Goal: Task Accomplishment & Management: Manage account settings

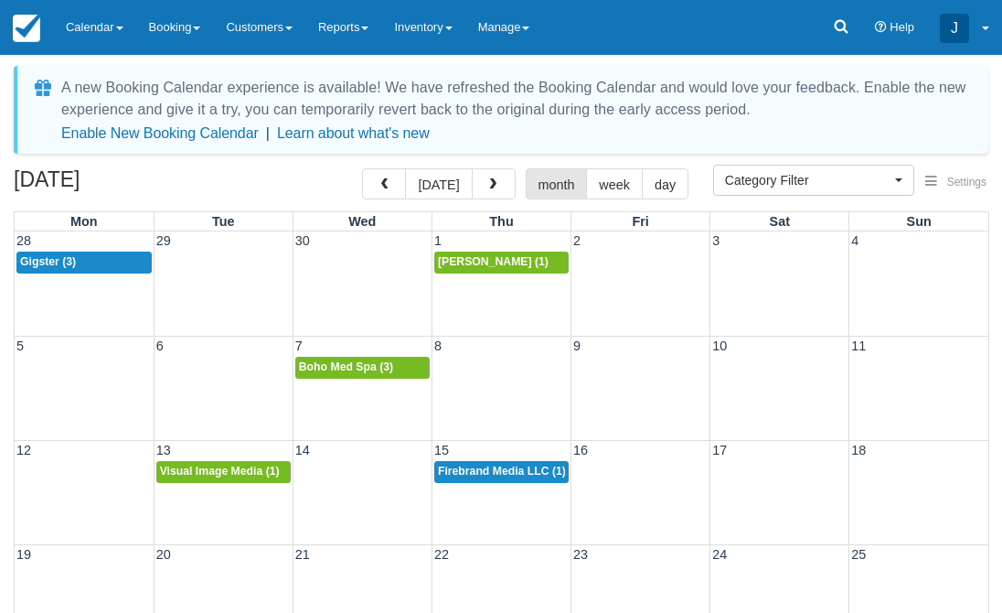
select select
click at [487, 182] on span "button" at bounding box center [493, 184] width 13 height 13
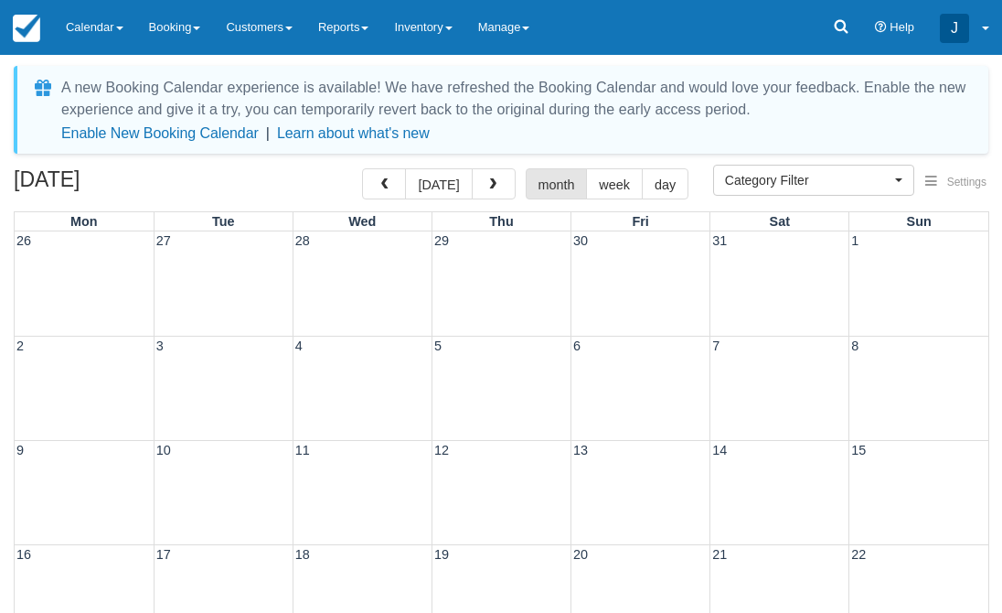
click at [487, 182] on span "button" at bounding box center [493, 184] width 13 height 13
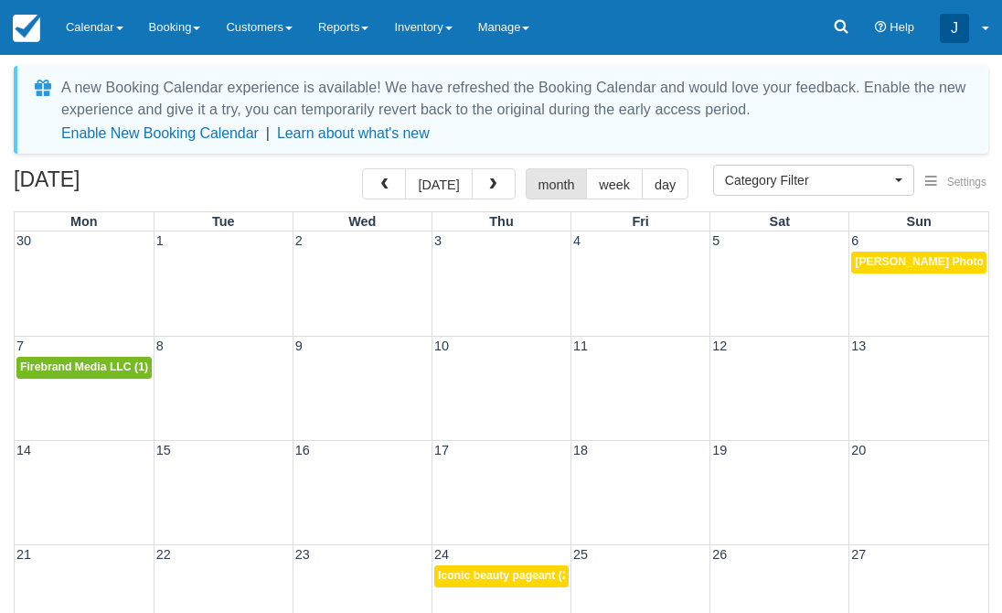
click at [487, 182] on span "button" at bounding box center [493, 184] width 13 height 13
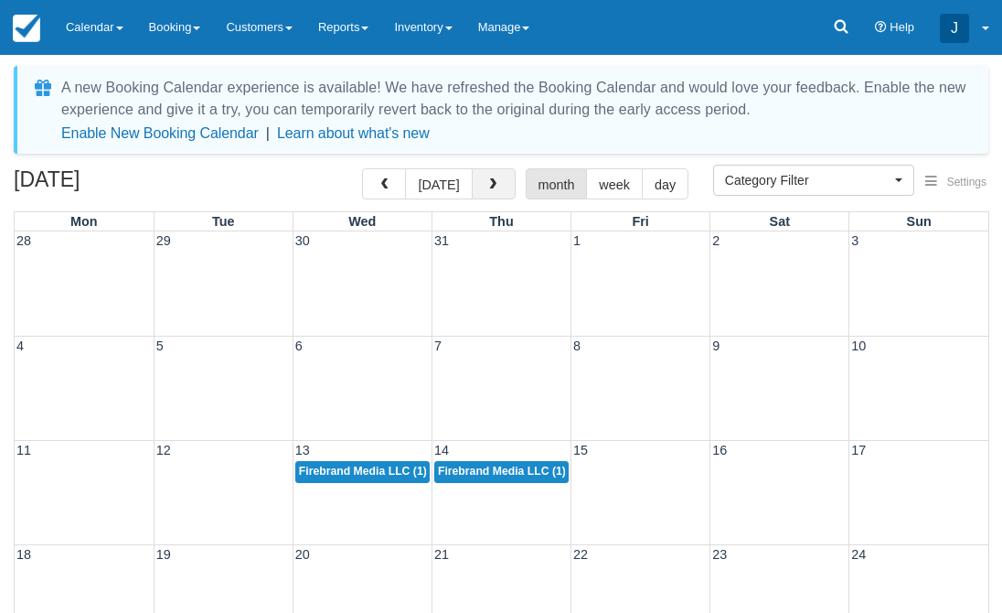
click at [497, 188] on button "button" at bounding box center [494, 183] width 44 height 31
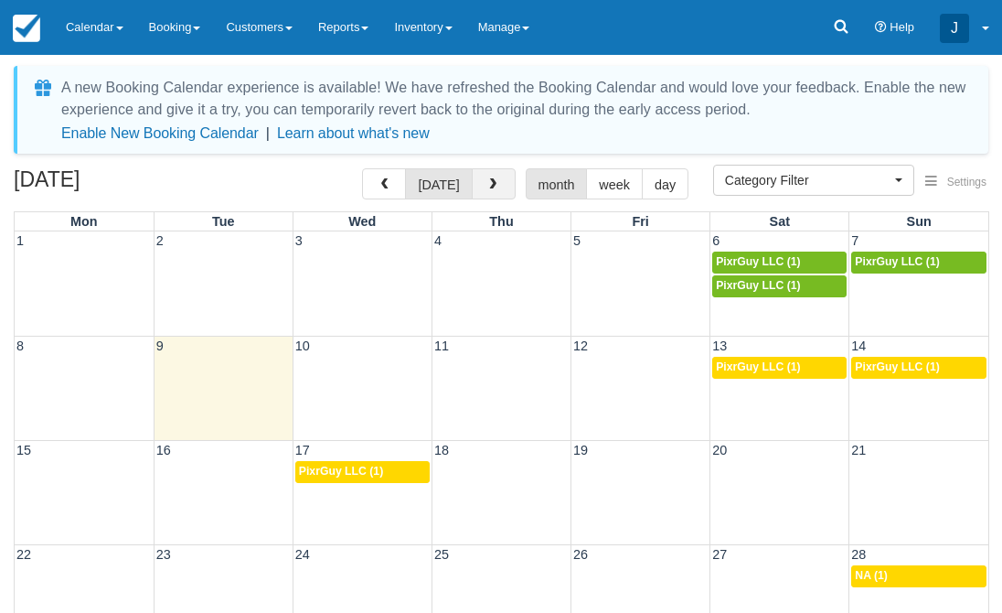
click at [497, 188] on button "button" at bounding box center [494, 183] width 44 height 31
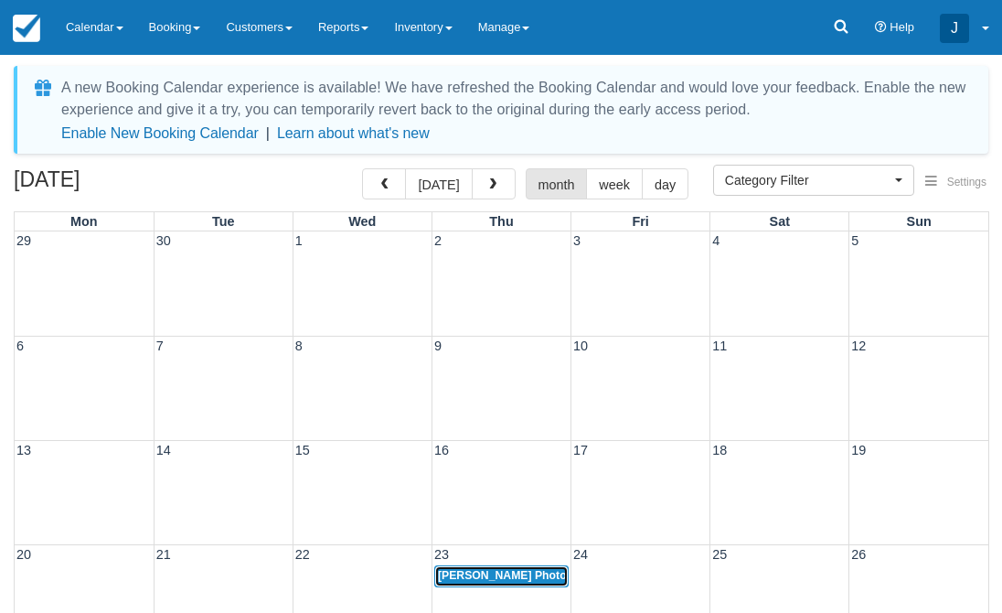
click at [480, 567] on link "5p Justin Kaplan Photography (1)" at bounding box center [501, 576] width 134 height 22
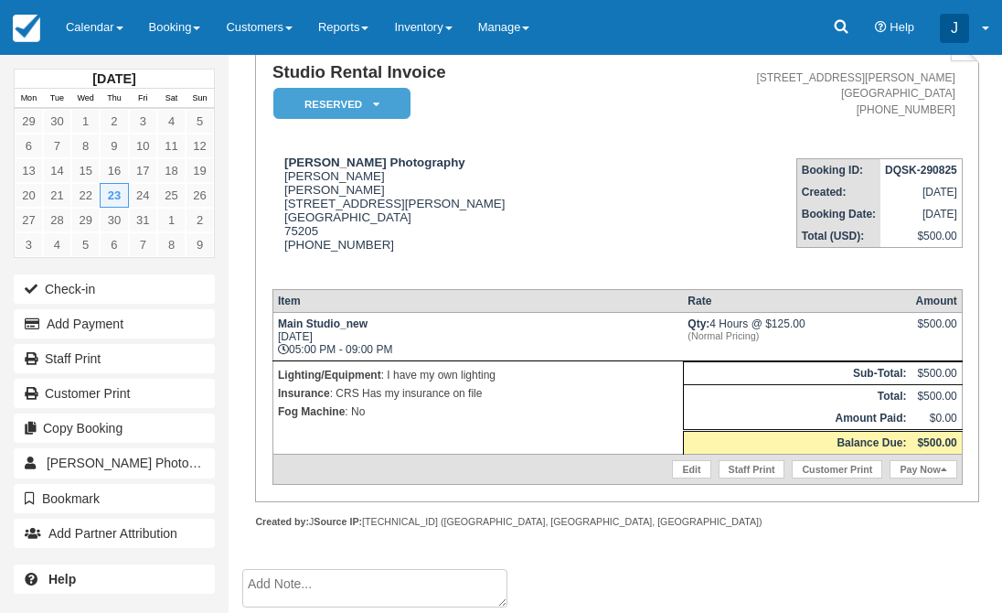
scroll to position [152, 0]
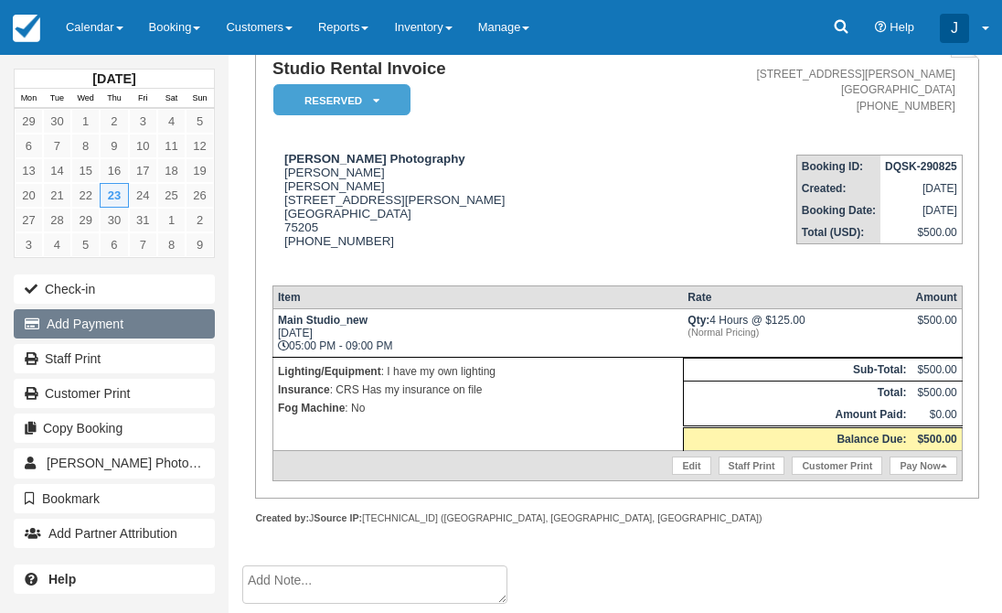
click at [93, 328] on button "Add Payment" at bounding box center [114, 323] width 201 height 29
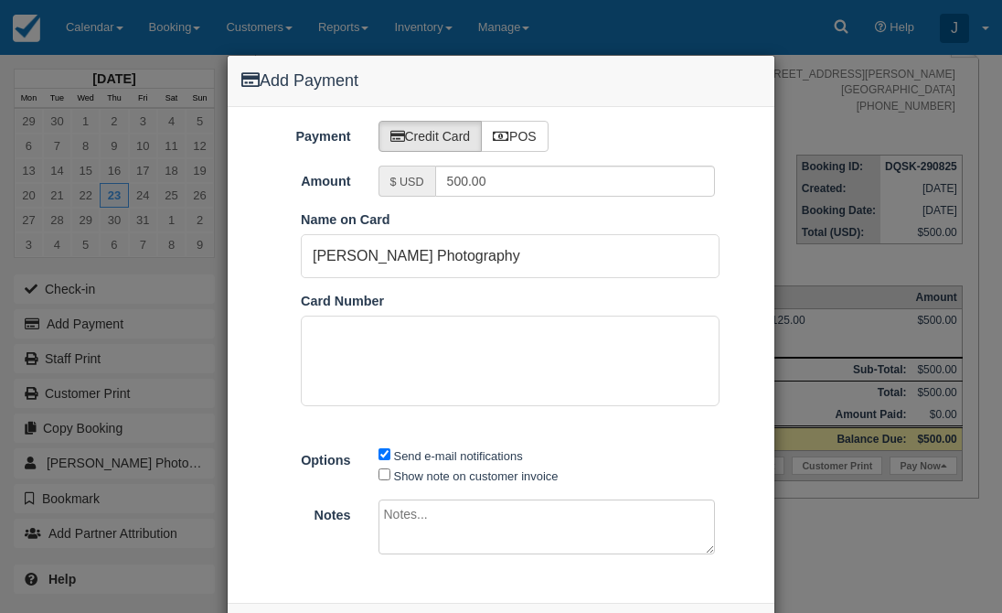
scroll to position [76, 0]
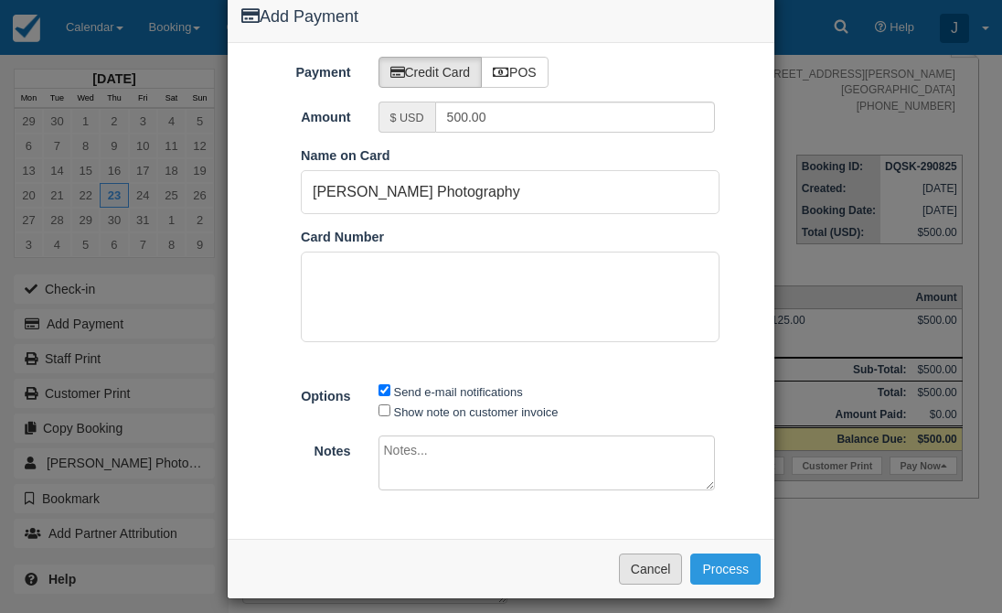
click at [643, 560] on button "Cancel" at bounding box center [651, 568] width 64 height 31
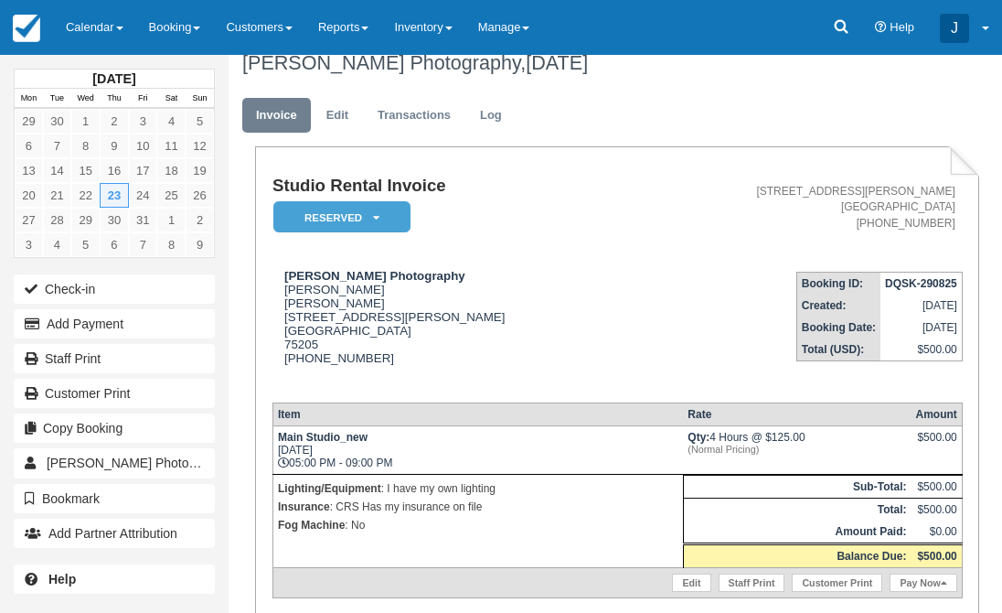
scroll to position [19, 0]
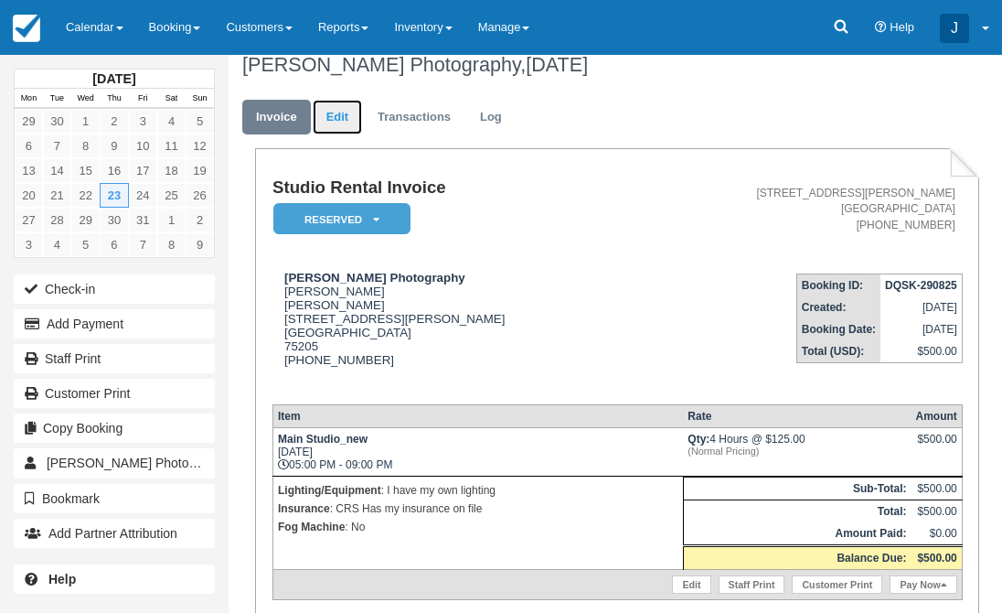
click at [337, 119] on link "Edit" at bounding box center [337, 118] width 49 height 36
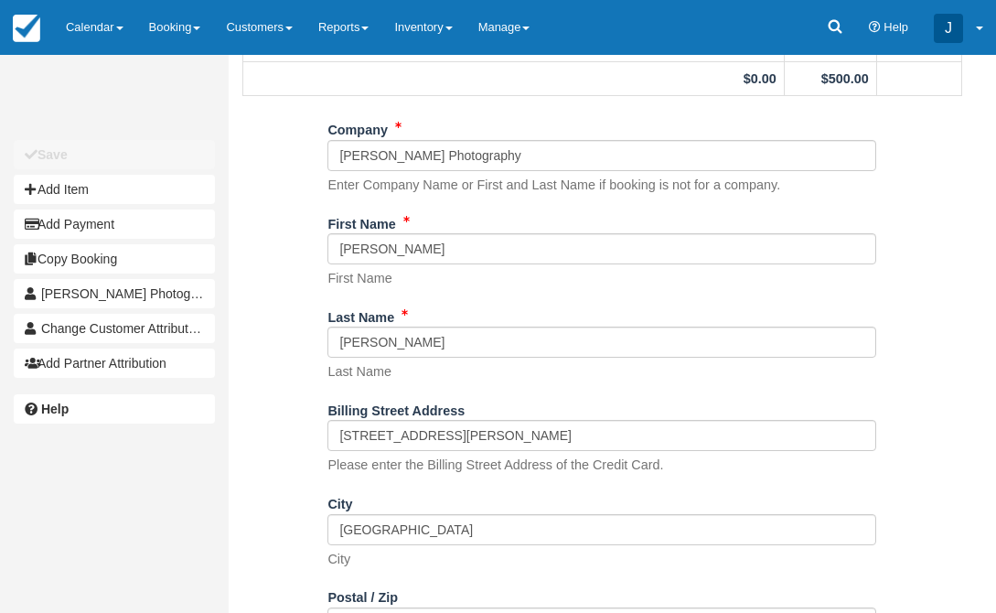
scroll to position [236, 0]
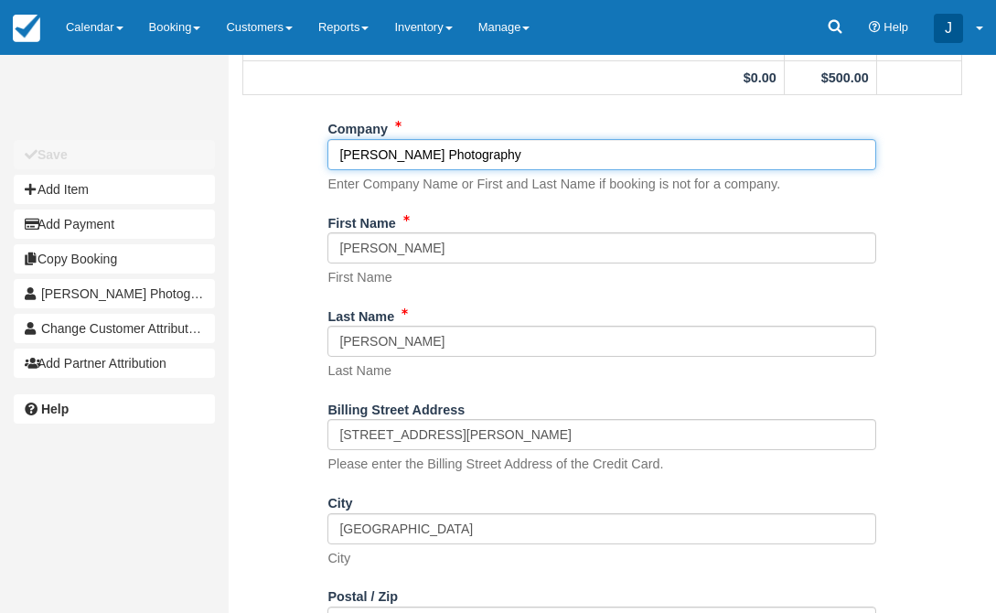
click at [510, 156] on input "Justin Kaplan Photography" at bounding box center [601, 154] width 549 height 31
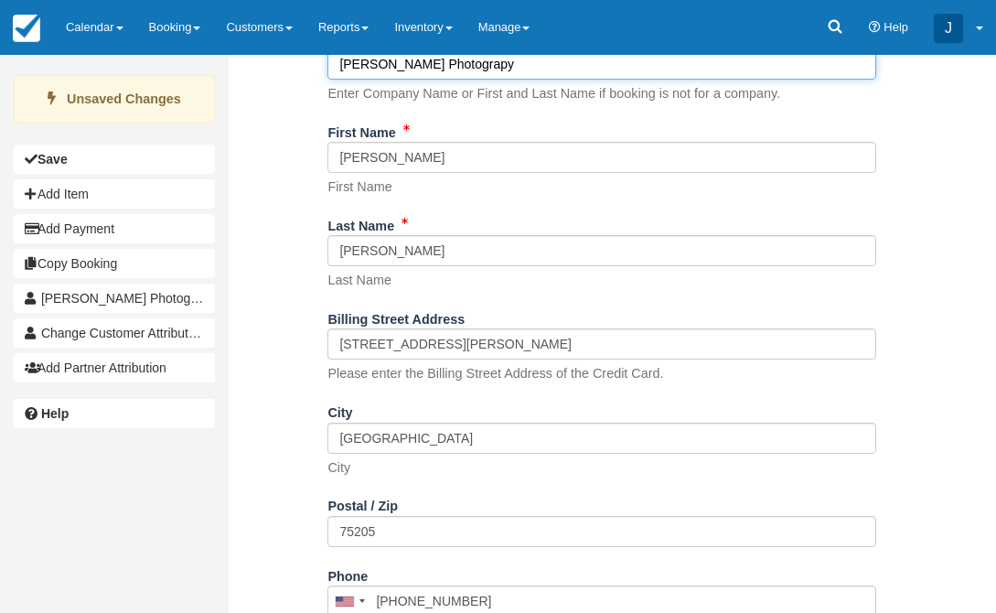
scroll to position [292, 0]
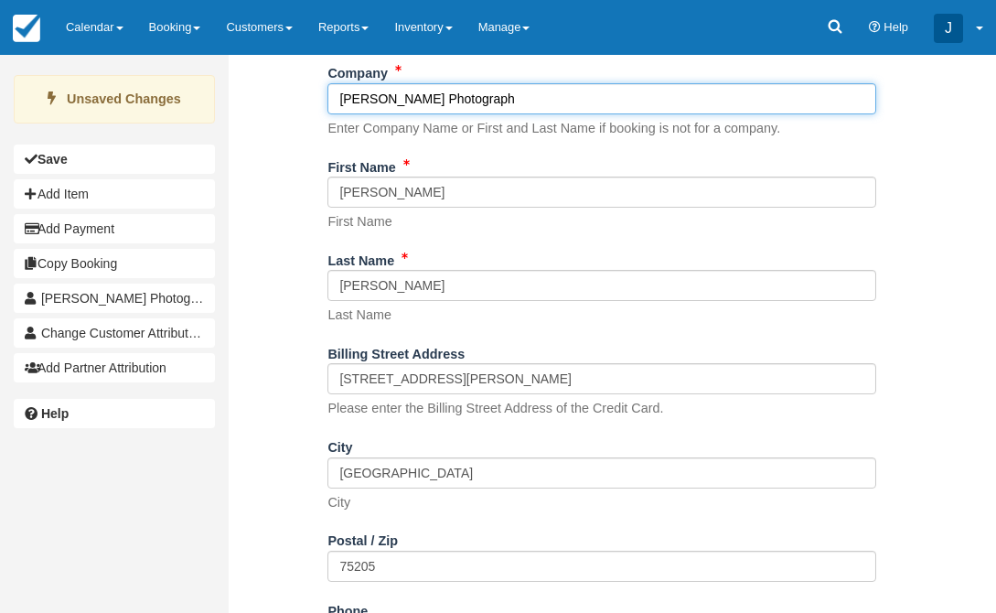
type input "[PERSON_NAME] Photography"
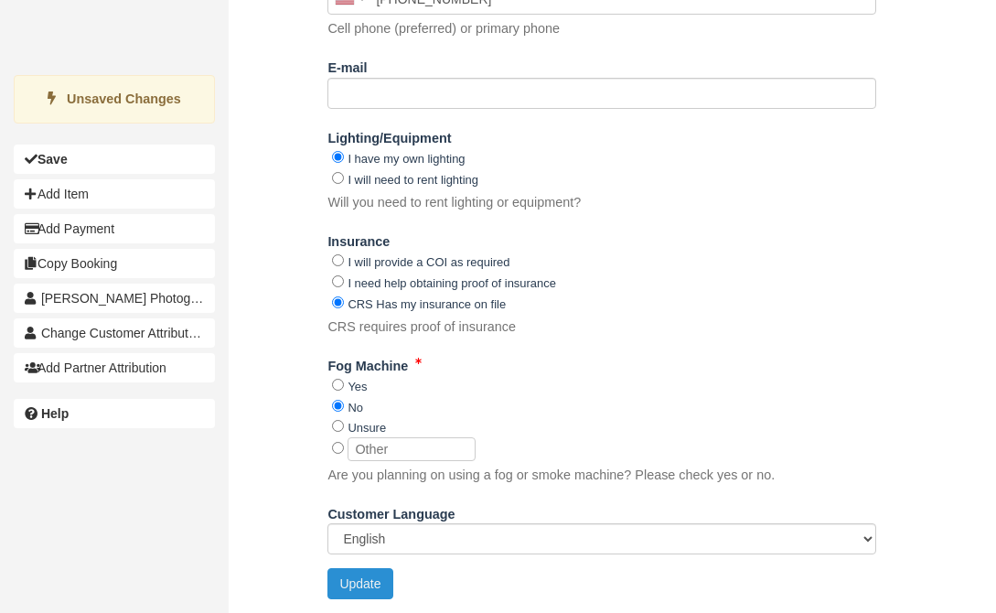
click at [354, 574] on button "Update" at bounding box center [359, 583] width 65 height 31
type input "+12142280107"
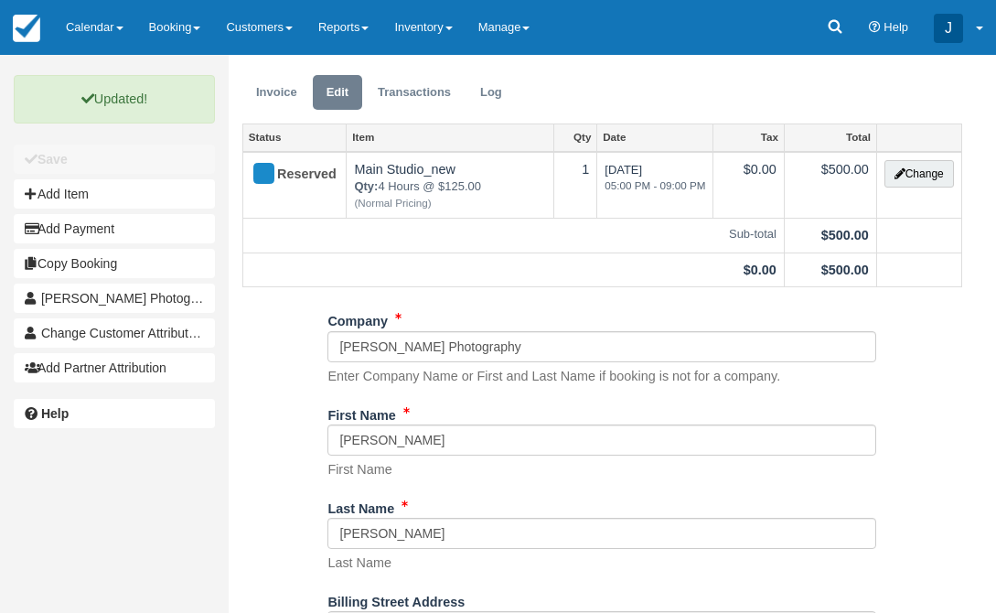
scroll to position [0, 0]
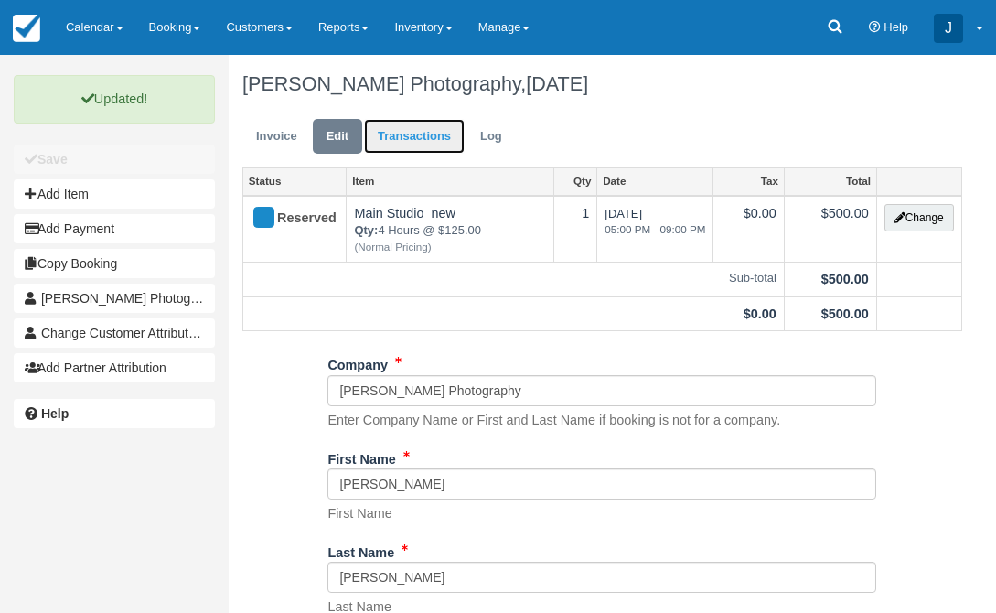
click at [407, 139] on link "Transactions" at bounding box center [414, 137] width 101 height 36
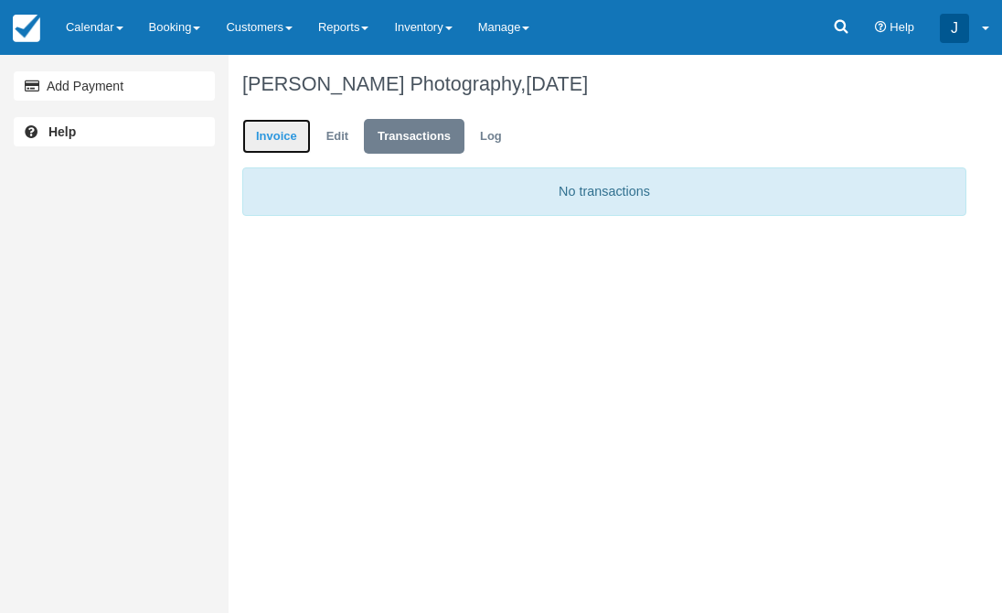
click at [267, 133] on link "Invoice" at bounding box center [276, 137] width 69 height 36
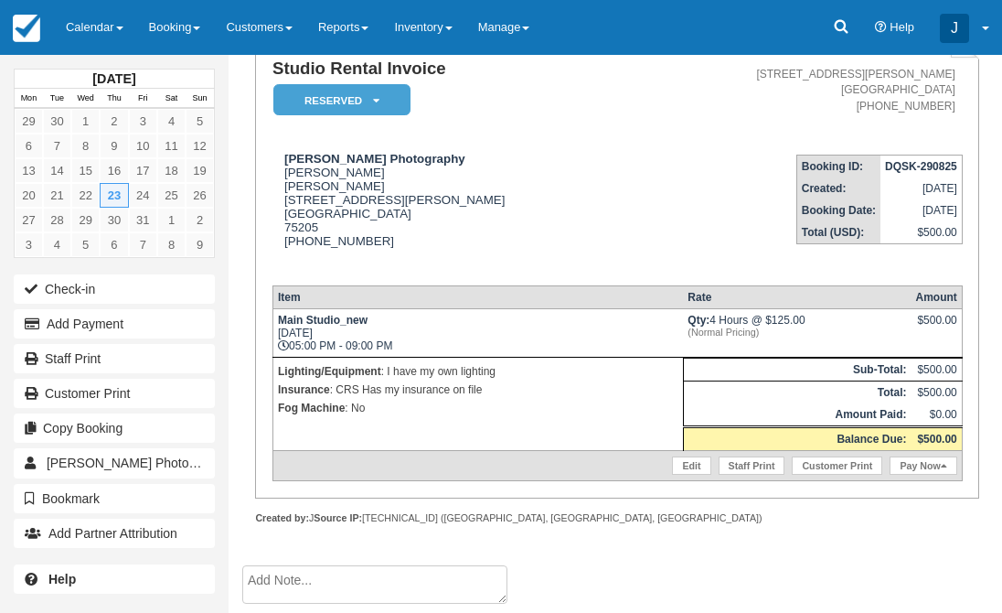
scroll to position [143, 0]
click at [926, 475] on link "Pay Now" at bounding box center [923, 465] width 67 height 18
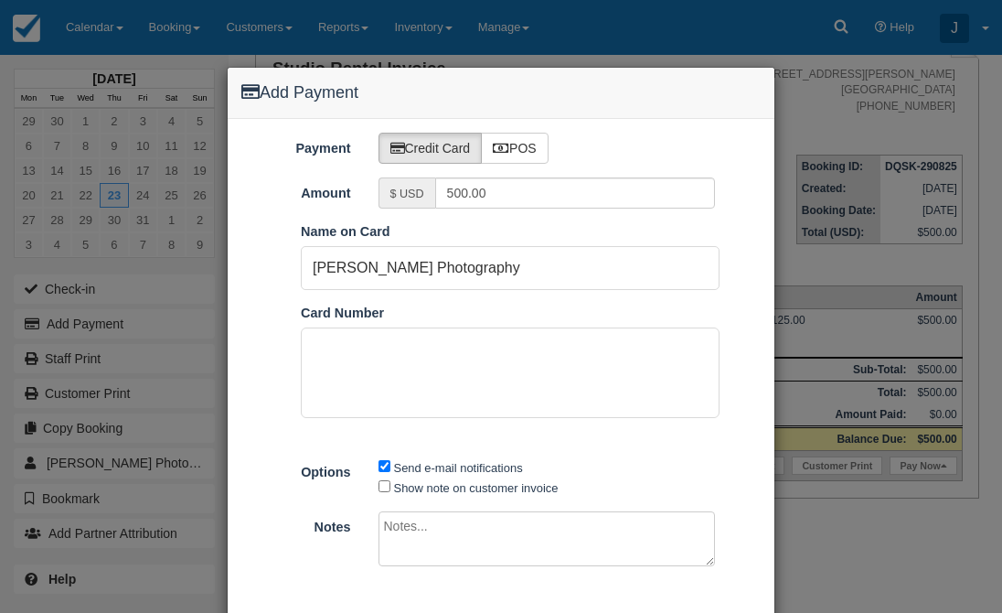
click at [179, 266] on div "Add Payment Payment Credit Card POS Amount $ USD 500.00 Pay in Square App Name …" at bounding box center [501, 306] width 1002 height 613
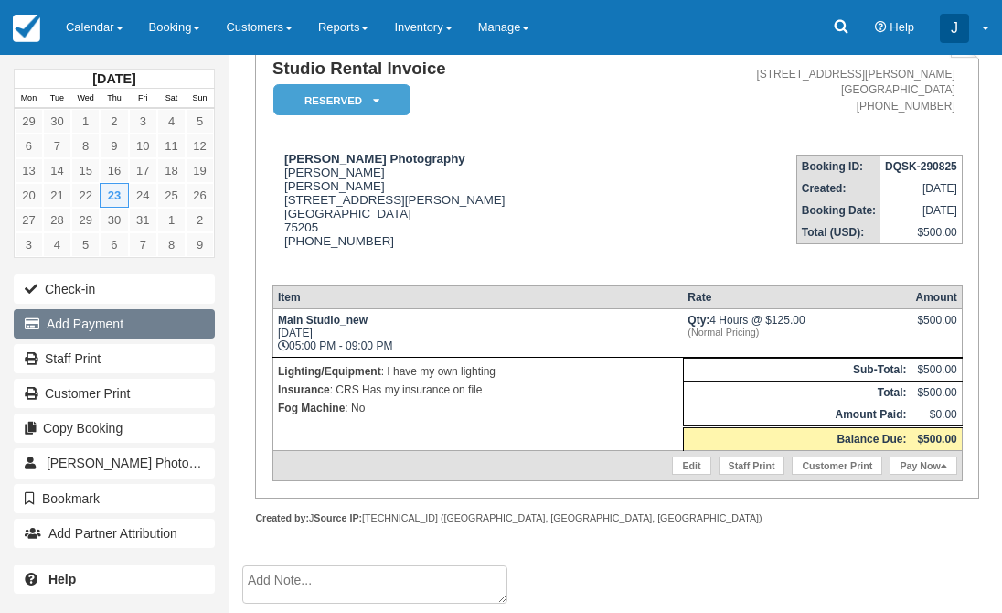
click at [140, 325] on button "Add Payment" at bounding box center [114, 323] width 201 height 29
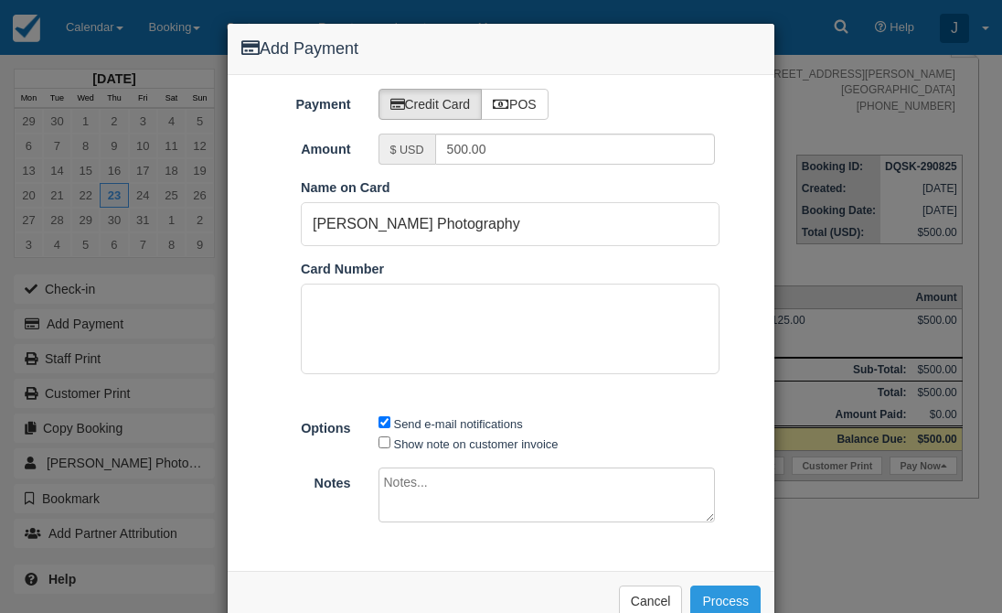
scroll to position [46, 0]
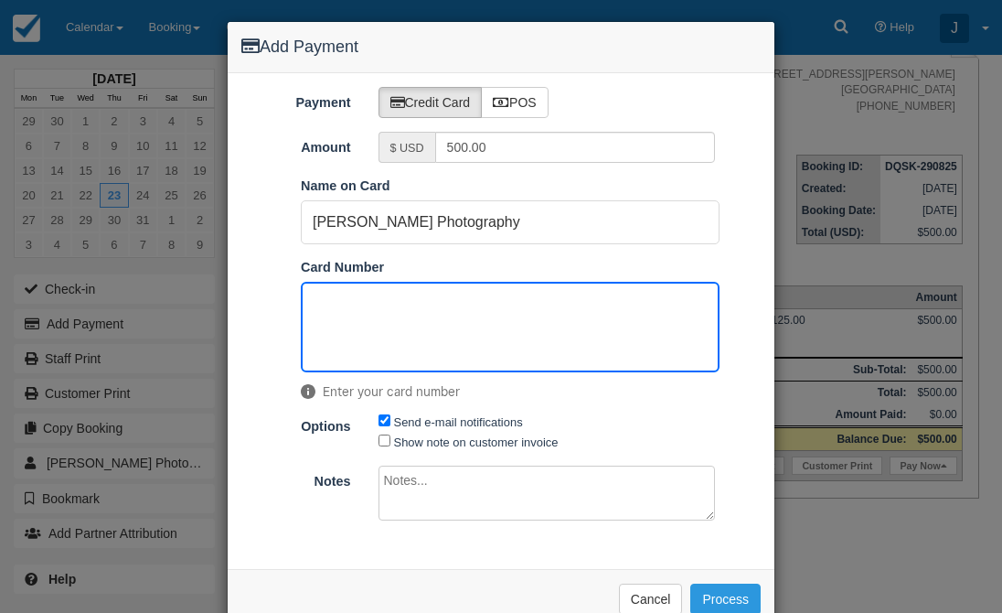
click at [827, 118] on div "Add Payment Payment Credit Card POS Amount $ USD 500.00 Pay in Square App Name …" at bounding box center [501, 306] width 1002 height 613
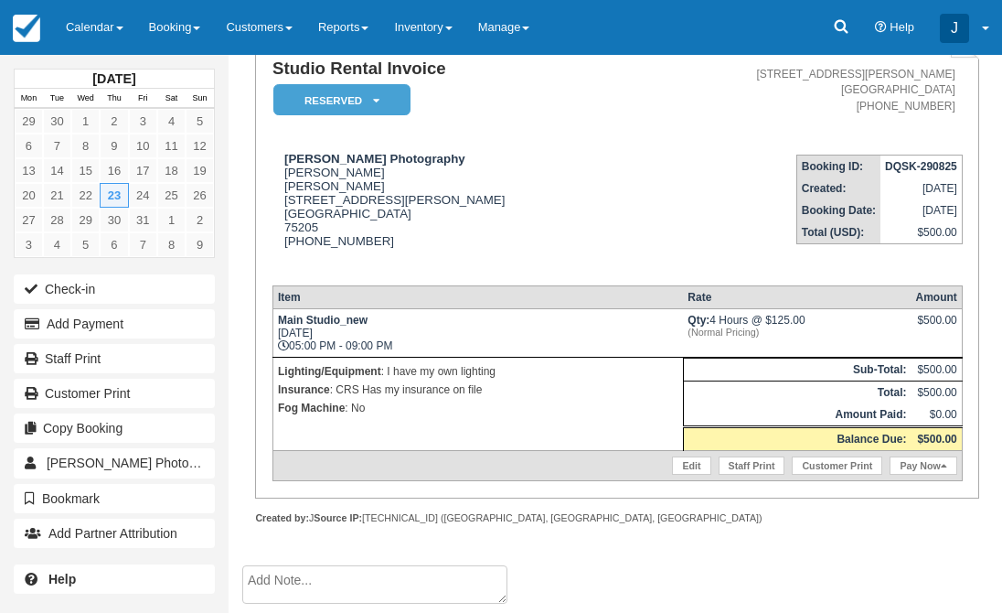
scroll to position [152, 0]
click at [916, 464] on link "Pay Now" at bounding box center [923, 465] width 67 height 18
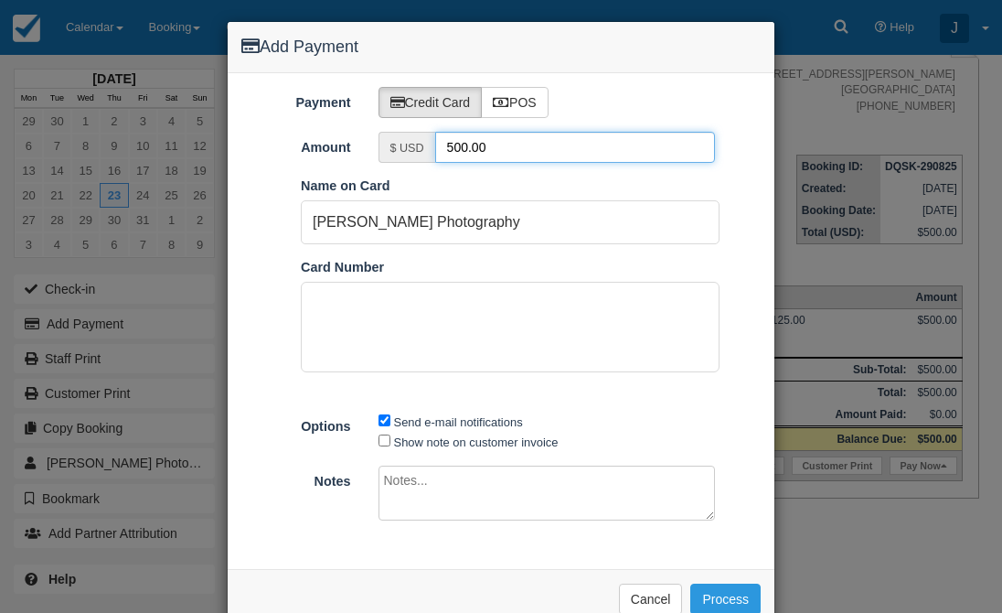
click at [485, 163] on input "500.00" at bounding box center [575, 147] width 281 height 31
type input "5"
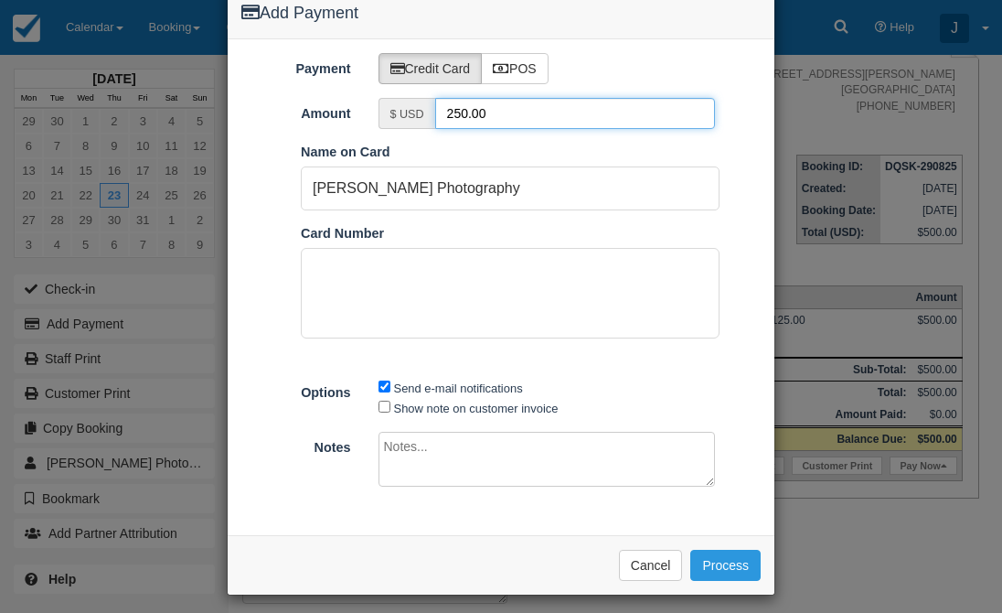
scroll to position [90, 0]
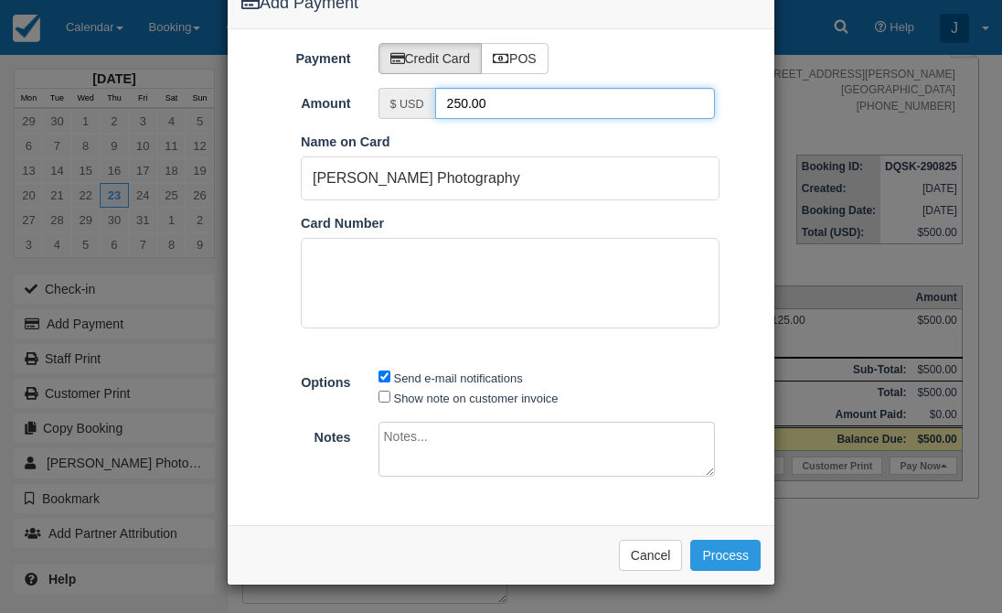
type input "250.00"
click at [462, 437] on textarea at bounding box center [547, 449] width 337 height 55
type textarea "5"
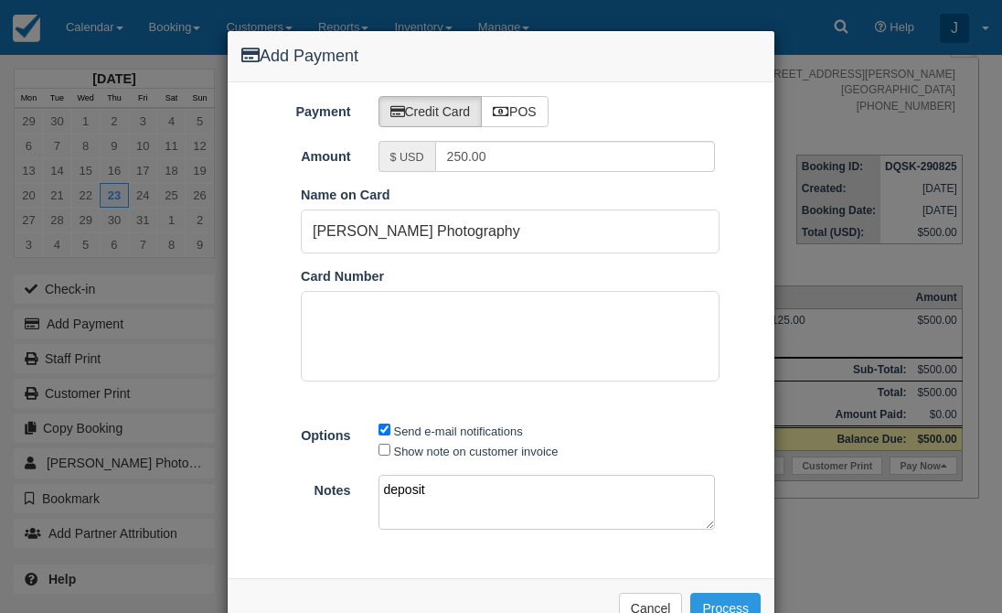
scroll to position [47, 0]
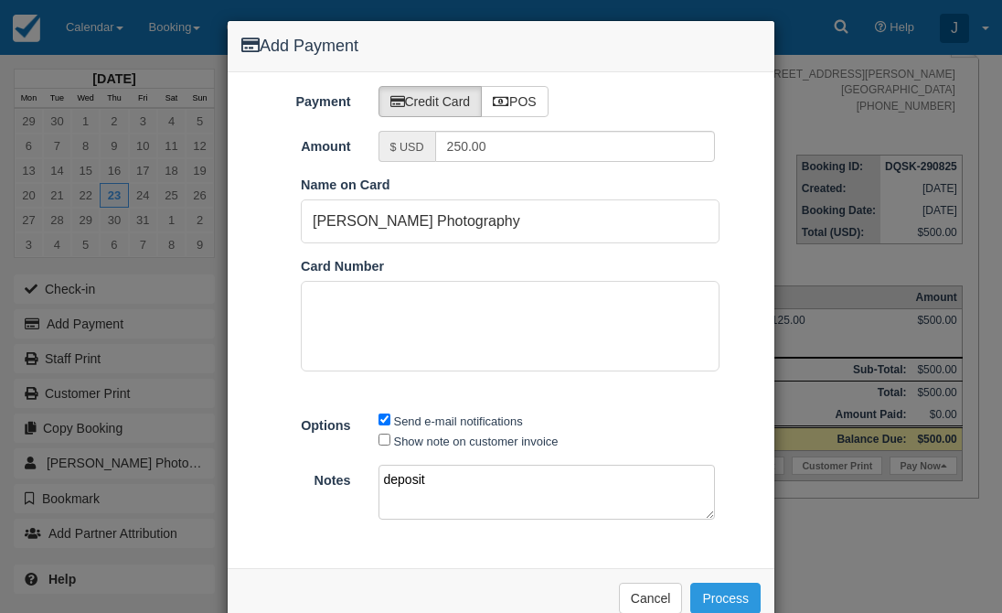
type textarea "deposit"
click at [741, 355] on ol "Pay in Square App Name on Card Justin Kaplan Photography Card Number" at bounding box center [501, 292] width 547 height 233
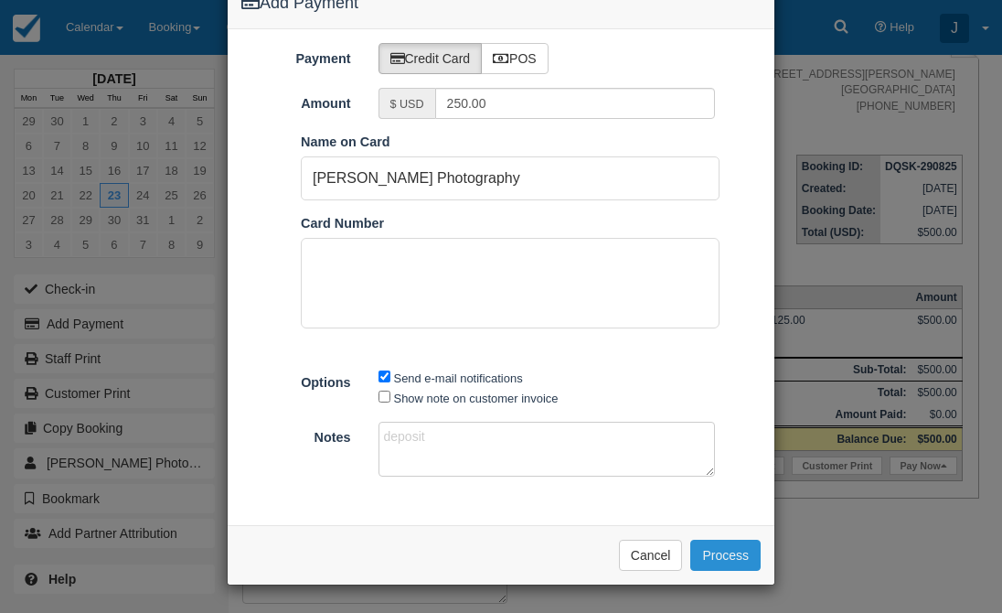
click at [722, 551] on button "Process" at bounding box center [726, 555] width 70 height 31
